Goal: Information Seeking & Learning: Learn about a topic

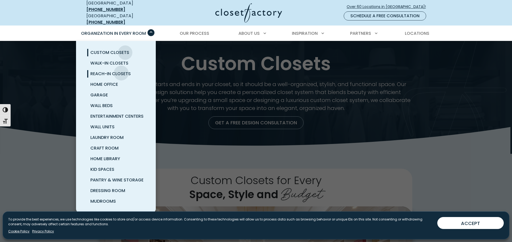
click at [121, 71] on span "Reach-In Closets" at bounding box center [110, 74] width 40 height 6
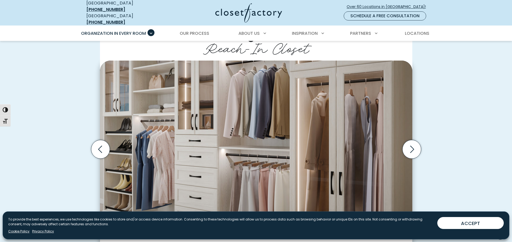
scroll to position [133, 0]
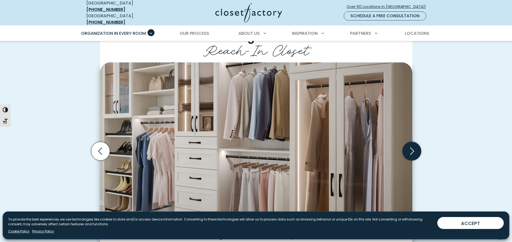
click at [416, 154] on icon "Next slide" at bounding box center [412, 151] width 19 height 19
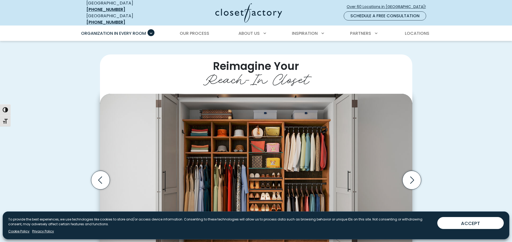
scroll to position [80, 0]
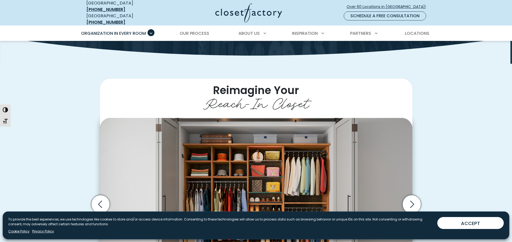
drag, startPoint x: 416, startPoint y: 132, endPoint x: 389, endPoint y: 80, distance: 59.1
click at [389, 80] on h2 "Reimagine Your Reach-In Closet" at bounding box center [256, 97] width 313 height 37
